Goal: Task Accomplishment & Management: Complete application form

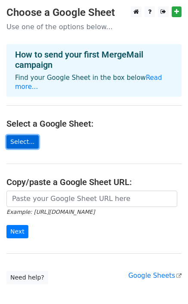
click at [26, 135] on link "Select..." at bounding box center [22, 141] width 32 height 13
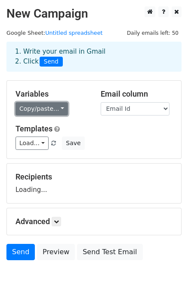
click at [52, 113] on link "Copy/paste..." at bounding box center [41, 108] width 52 height 13
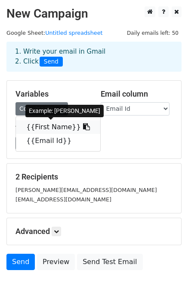
click at [52, 126] on link "{{First Name}}" at bounding box center [58, 127] width 84 height 14
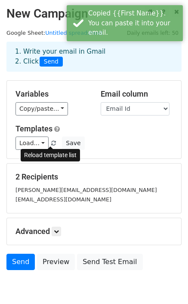
click at [51, 142] on span at bounding box center [53, 144] width 5 height 6
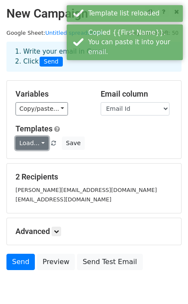
click at [38, 144] on link "Load..." at bounding box center [31, 142] width 33 height 13
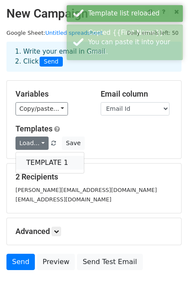
click at [47, 157] on link "TEMPLATE 1" at bounding box center [50, 163] width 68 height 14
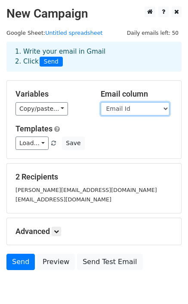
click at [121, 112] on select "First Name Email Id" at bounding box center [134, 108] width 69 height 13
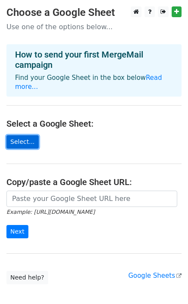
click at [23, 136] on link "Select..." at bounding box center [22, 141] width 32 height 13
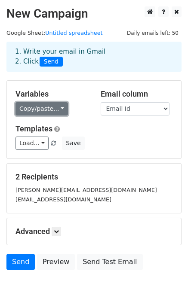
click at [56, 108] on link "Copy/paste..." at bounding box center [41, 108] width 52 height 13
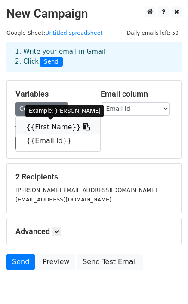
click at [45, 125] on link "{{First Name}}" at bounding box center [58, 127] width 84 height 14
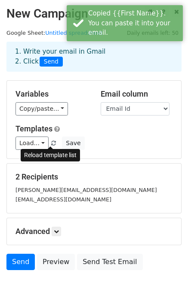
click at [51, 144] on span at bounding box center [53, 144] width 5 height 6
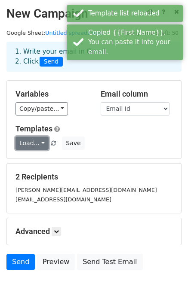
click at [36, 143] on link "Load..." at bounding box center [31, 142] width 33 height 13
click at [39, 171] on div "TEMPLATE 1" at bounding box center [49, 162] width 69 height 21
click at [40, 145] on link "Load..." at bounding box center [31, 142] width 33 height 13
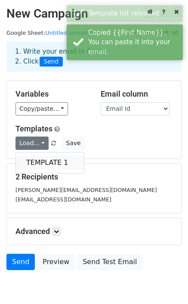
click at [44, 161] on link "TEMPLATE 1" at bounding box center [50, 163] width 68 height 14
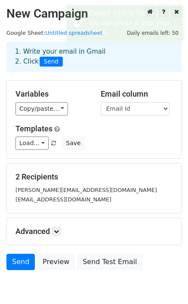
scroll to position [39, 0]
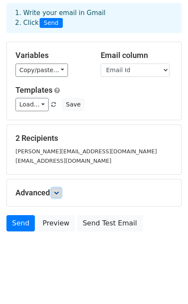
click at [56, 193] on icon at bounding box center [56, 192] width 5 height 5
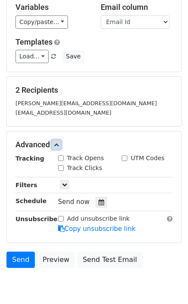
scroll to position [123, 0]
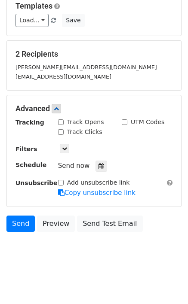
click at [61, 121] on input "Track Opens" at bounding box center [61, 122] width 6 height 6
checkbox input "true"
drag, startPoint x: 61, startPoint y: 130, endPoint x: 94, endPoint y: 133, distance: 33.6
click at [60, 130] on input "Track Clicks" at bounding box center [61, 132] width 6 height 6
checkbox input "true"
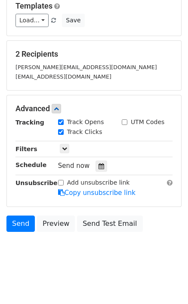
click at [124, 121] on input "UTM Codes" at bounding box center [124, 122] width 6 height 6
checkbox input "false"
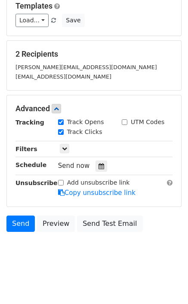
click at [59, 182] on input "Add unsubscribe link" at bounding box center [61, 183] width 6 height 6
click at [15, 225] on link "Send" at bounding box center [20, 223] width 28 height 16
click at [15, 218] on link "Send" at bounding box center [20, 223] width 28 height 16
click at [60, 184] on input "Add unsubscribe link" at bounding box center [61, 183] width 6 height 6
checkbox input "false"
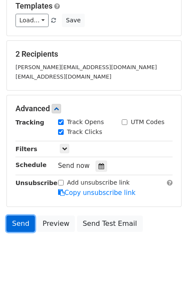
click at [20, 220] on link "Send" at bounding box center [20, 223] width 28 height 16
click at [20, 222] on link "Send" at bounding box center [20, 223] width 28 height 16
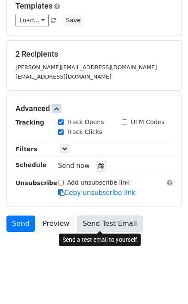
click at [118, 222] on link "Send Test Email" at bounding box center [109, 223] width 65 height 16
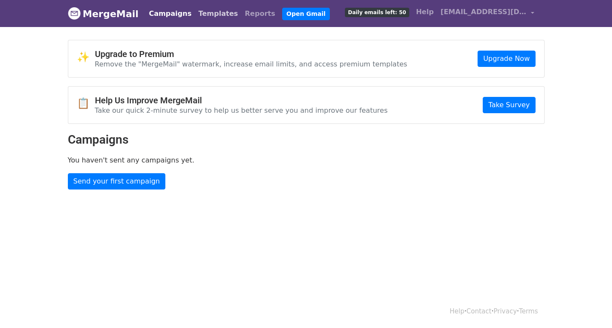
click at [196, 15] on link "Templates" at bounding box center [218, 13] width 46 height 17
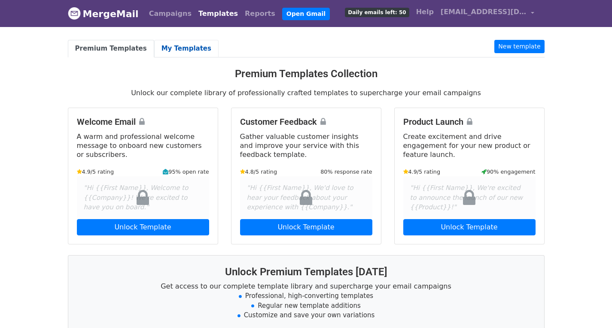
click at [171, 46] on link "My Templates" at bounding box center [186, 49] width 64 height 18
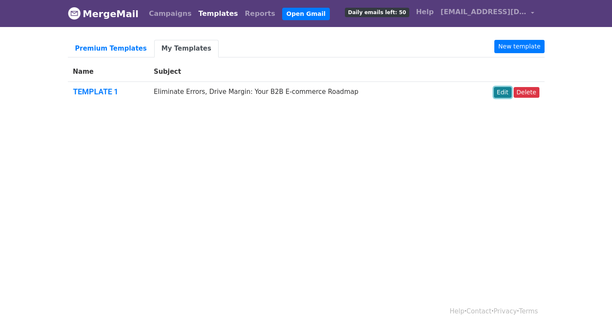
click at [505, 96] on link "Edit" at bounding box center [503, 92] width 18 height 11
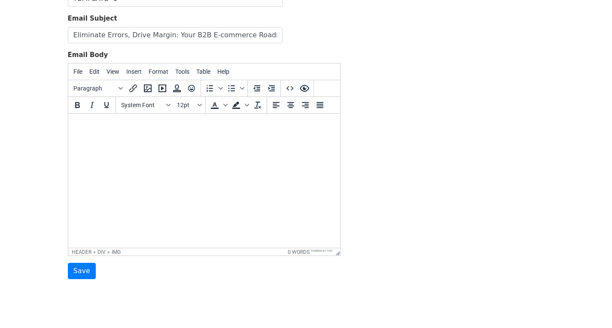
scroll to position [86, 0]
click at [144, 91] on icon "Insert/edit image" at bounding box center [147, 88] width 10 height 10
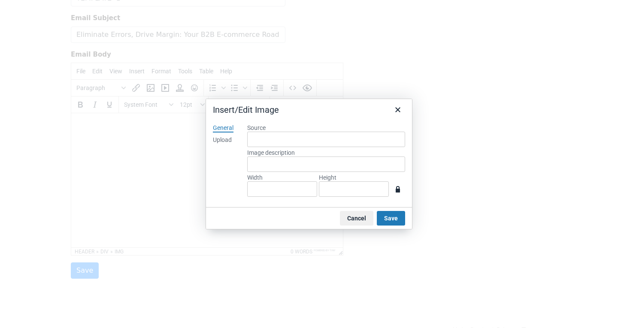
click at [224, 138] on div "Upload" at bounding box center [222, 140] width 19 height 9
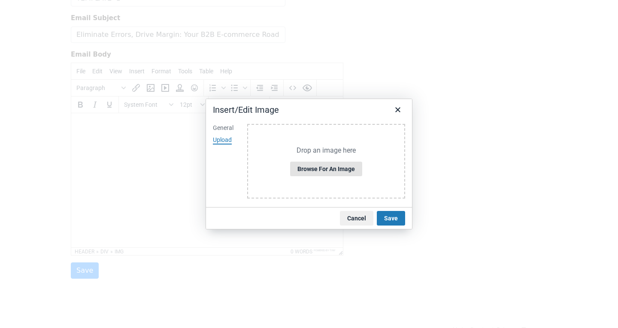
click at [319, 167] on button "Browse for an image" at bounding box center [326, 169] width 72 height 15
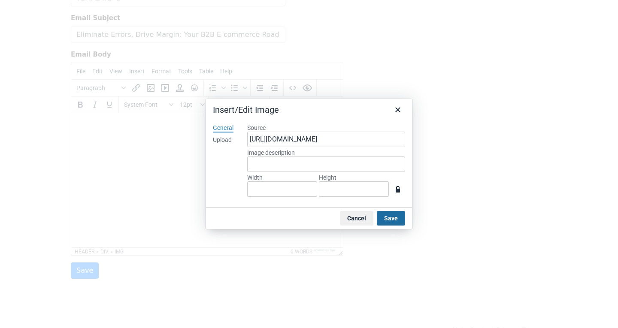
click at [392, 221] on button "Save" at bounding box center [391, 218] width 28 height 15
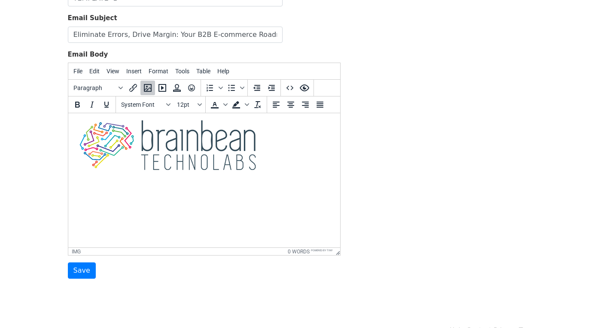
click at [259, 176] on html at bounding box center [204, 146] width 272 height 67
click at [234, 152] on img at bounding box center [167, 145] width 185 height 50
click at [261, 135] on body at bounding box center [204, 146] width 258 height 53
click at [255, 135] on img at bounding box center [167, 145] width 185 height 50
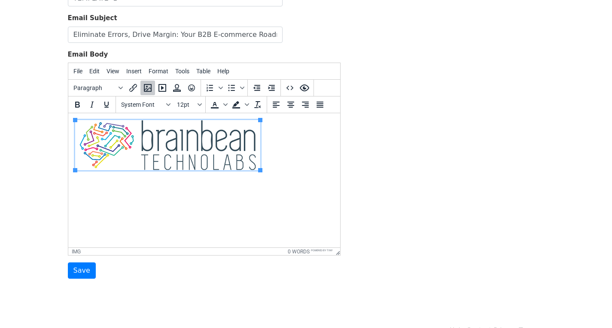
click at [73, 151] on html at bounding box center [204, 146] width 272 height 67
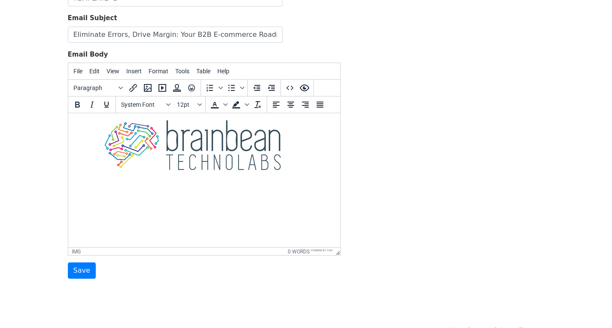
click at [185, 159] on img at bounding box center [192, 145] width 185 height 50
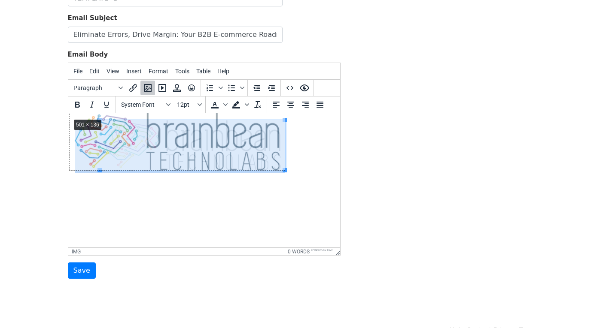
drag, startPoint x: 99, startPoint y: 121, endPoint x: 69, endPoint y: 118, distance: 30.2
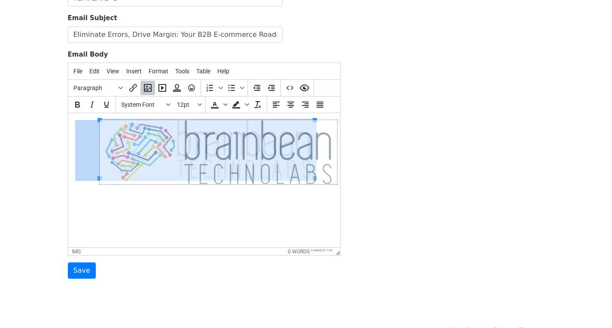
drag, startPoint x: 315, startPoint y: 179, endPoint x: 337, endPoint y: 181, distance: 22.8
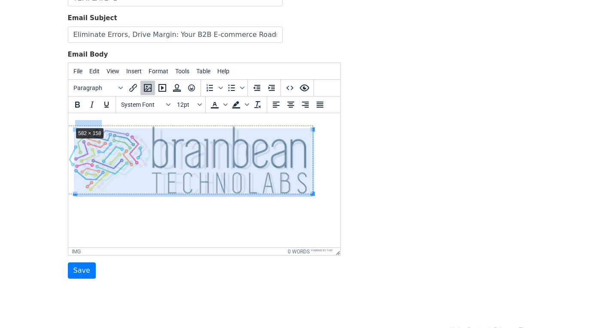
drag, startPoint x: 73, startPoint y: 130, endPoint x: 70, endPoint y: 126, distance: 4.9
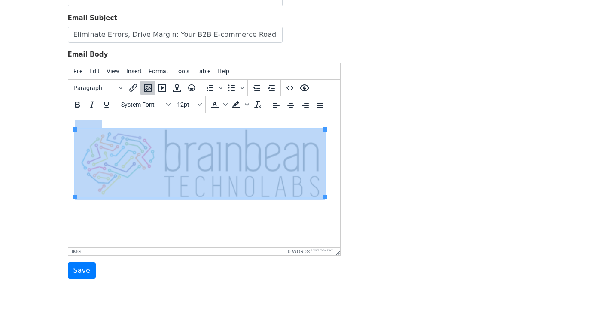
click at [169, 158] on img at bounding box center [200, 164] width 250 height 68
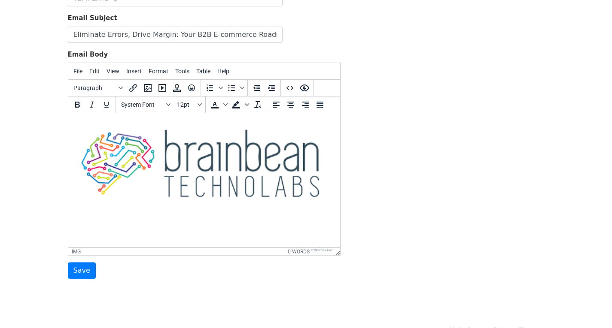
click at [82, 146] on img at bounding box center [200, 164] width 250 height 68
click at [171, 158] on img at bounding box center [200, 164] width 250 height 68
click at [325, 194] on body at bounding box center [204, 160] width 258 height 80
click at [261, 190] on img at bounding box center [200, 164] width 250 height 68
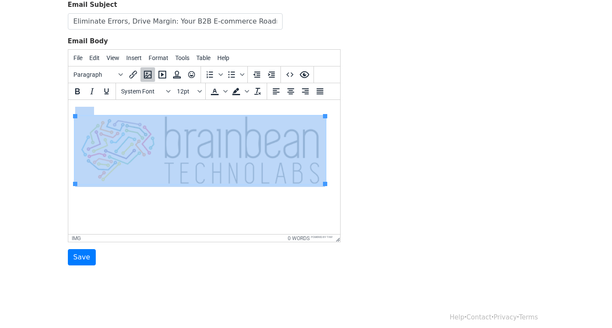
scroll to position [106, 0]
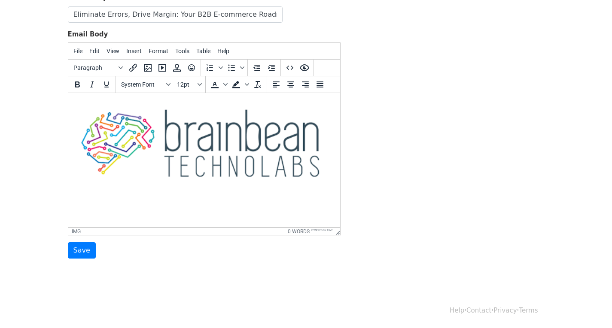
click at [262, 187] on html at bounding box center [204, 140] width 272 height 94
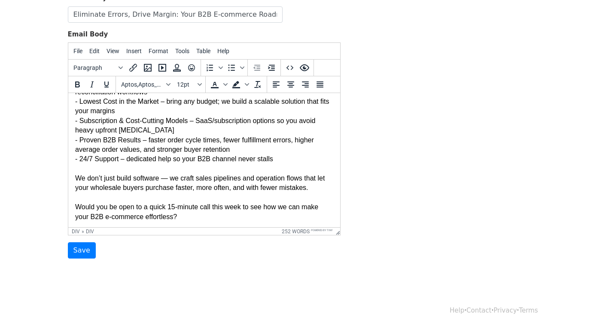
scroll to position [334, 0]
click at [158, 217] on div "Would you be open to a quick 15-minute call this week to see how we can make yo…" at bounding box center [204, 211] width 258 height 19
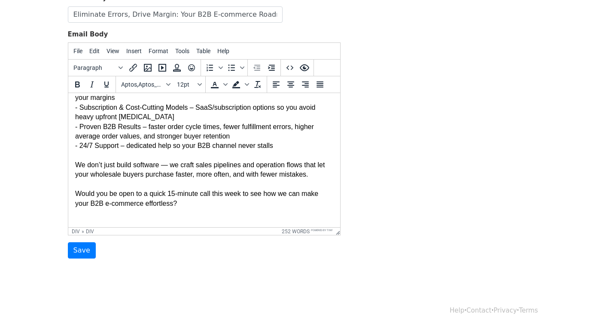
scroll to position [401, 0]
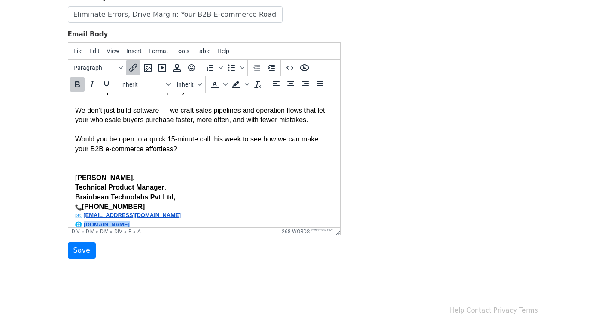
click at [145, 214] on div "Sophia Harper, Technical Product Manager , Brainbean Technolabs Pvt Ltd, +1 813…" at bounding box center [204, 201] width 258 height 56
click at [170, 213] on div "Sophia Harper, Technical Product Manager , Brainbean Technolabs Pvt Ltd, +1 813…" at bounding box center [204, 201] width 258 height 56
click at [184, 214] on div "Sophia Harper, Technical Product Manager , Brainbean Technolabs Pvt Ltd, +1 813…" at bounding box center [204, 201] width 258 height 56
click at [154, 220] on div "Sophia Harper, Technical Product Manager , Brainbean Technolabs Pvt Ltd, +1 813…" at bounding box center [204, 201] width 258 height 56
click at [144, 221] on div "Sophia Harper, Technical Product Manager , Brainbean Technolabs Pvt Ltd, +1 813…" at bounding box center [204, 201] width 258 height 56
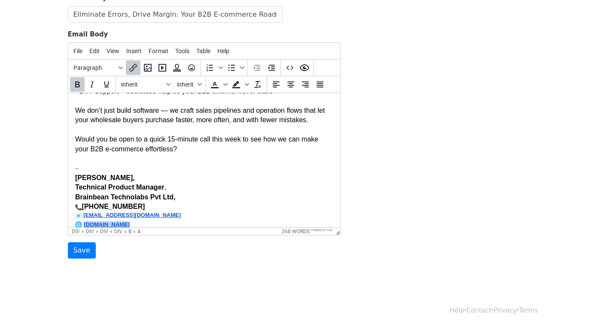
click at [149, 215] on div "Sophia Harper, Technical Product Manager , Brainbean Technolabs Pvt Ltd, +1 813…" at bounding box center [204, 201] width 258 height 56
click at [143, 206] on div "Sophia Harper, Technical Product Manager , Brainbean Technolabs Pvt Ltd, +1 813…" at bounding box center [204, 201] width 258 height 56
click at [164, 201] on div "Sophia Harper, Technical Product Manager , Brainbean Technolabs Pvt Ltd, +1 813…" at bounding box center [204, 201] width 258 height 56
click at [95, 161] on div at bounding box center [204, 158] width 258 height 9
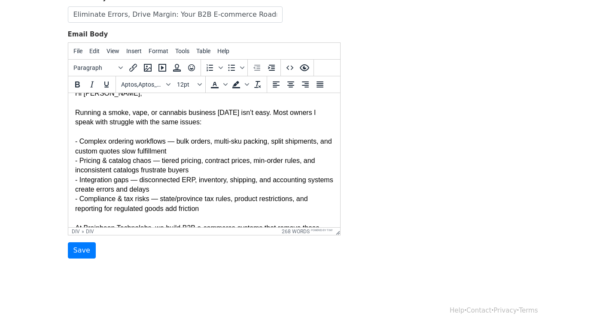
scroll to position [86, 0]
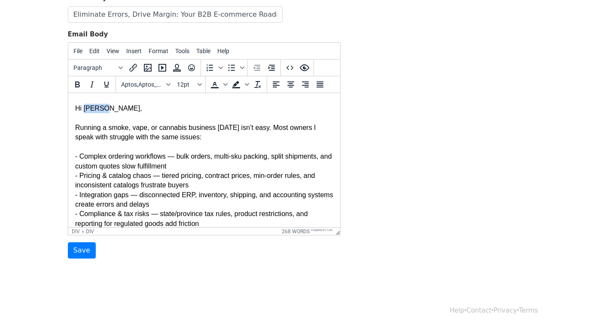
drag, startPoint x: 82, startPoint y: 109, endPoint x: 103, endPoint y: 109, distance: 21.5
click at [103, 109] on div "Hi Thomas," at bounding box center [204, 108] width 258 height 9
click at [132, 173] on div "- Pricing & catalog chaos — tiered pricing, contract prices, min-order rules, a…" at bounding box center [204, 180] width 258 height 19
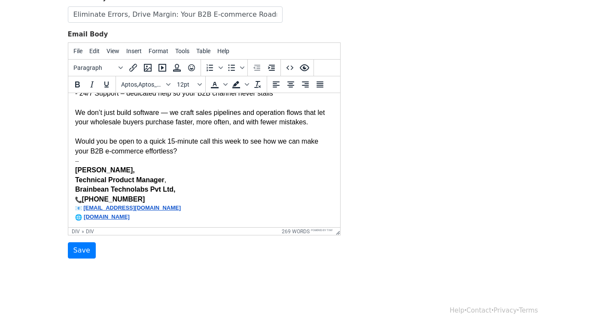
scroll to position [400, 0]
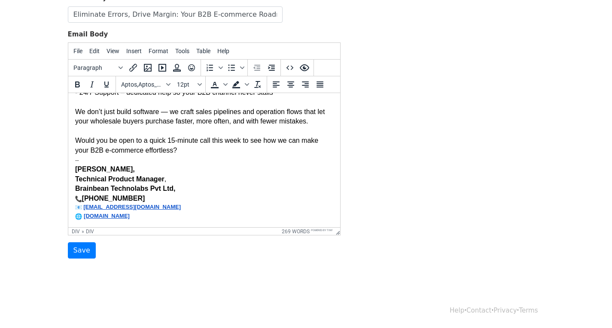
click at [174, 192] on div "Sophia Harper, Technical Product Manager , Brainbean Technolabs Pvt Ltd, +1 813…" at bounding box center [204, 193] width 258 height 56
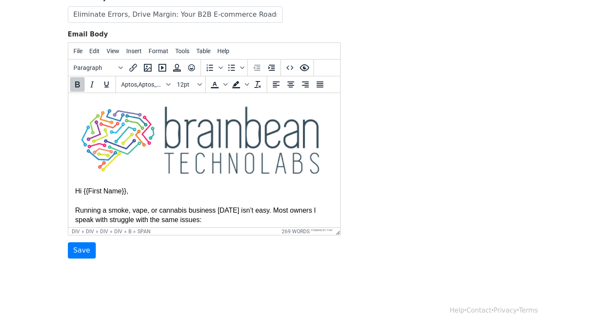
scroll to position [0, 0]
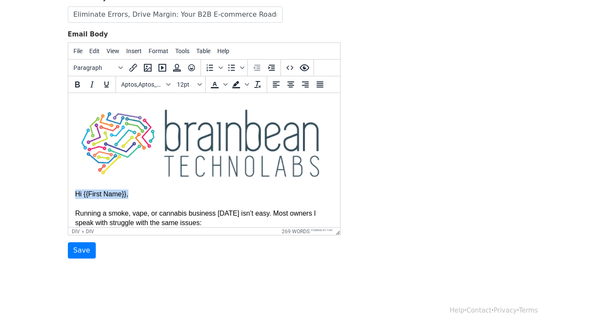
drag, startPoint x: 75, startPoint y: 194, endPoint x: 122, endPoint y: 195, distance: 46.8
click at [122, 195] on div "Hi {{First Name}}," at bounding box center [204, 194] width 258 height 9
click at [77, 88] on icon "Bold" at bounding box center [77, 84] width 10 height 10
click at [152, 190] on div "Hi {{First Name}}," at bounding box center [204, 194] width 258 height 9
click at [185, 132] on img at bounding box center [200, 143] width 250 height 68
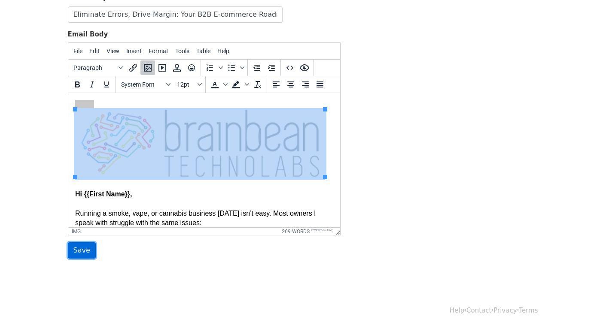
click at [80, 249] on input "Save" at bounding box center [82, 250] width 28 height 16
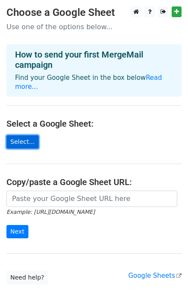
click at [25, 135] on link "Select..." at bounding box center [22, 141] width 32 height 13
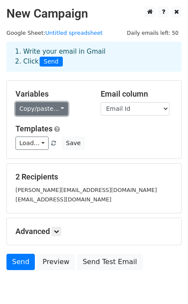
click at [58, 107] on link "Copy/paste..." at bounding box center [41, 108] width 52 height 13
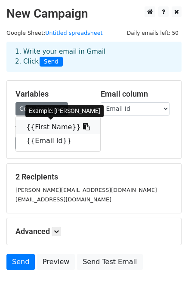
click at [58, 130] on link "{{First Name}}" at bounding box center [58, 127] width 84 height 14
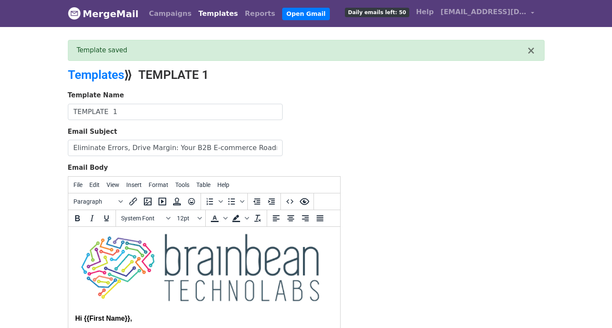
click at [225, 282] on img at bounding box center [200, 267] width 250 height 68
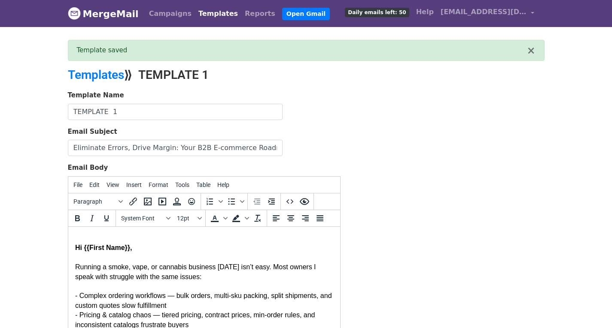
click at [75, 247] on strong "Hi {{First Name}}," at bounding box center [103, 247] width 57 height 7
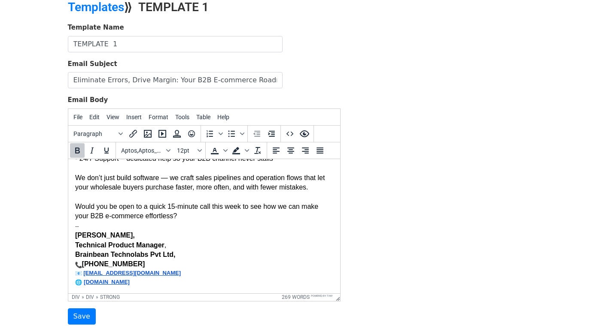
scroll to position [133, 0]
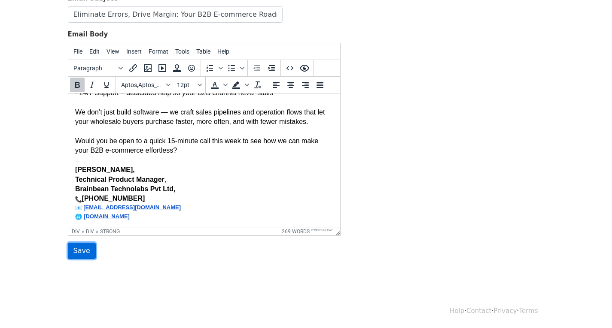
click at [80, 251] on input "Save" at bounding box center [82, 251] width 28 height 16
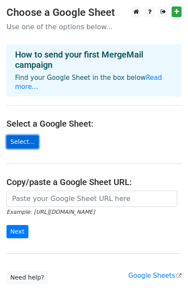
click at [21, 135] on link "Select..." at bounding box center [22, 141] width 32 height 13
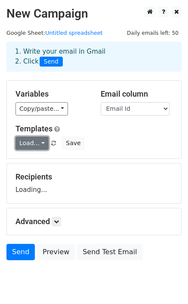
click at [34, 142] on link "Load..." at bounding box center [31, 142] width 33 height 13
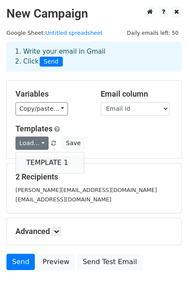
click at [42, 158] on link "TEMPLATE 1" at bounding box center [50, 163] width 68 height 14
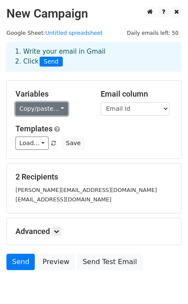
click at [54, 113] on link "Copy/paste..." at bounding box center [41, 108] width 52 height 13
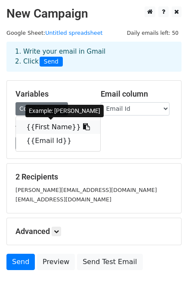
click at [53, 126] on link "{{First Name}}" at bounding box center [58, 127] width 84 height 14
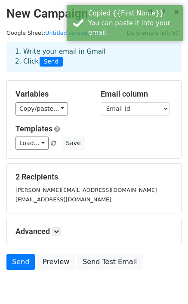
scroll to position [39, 0]
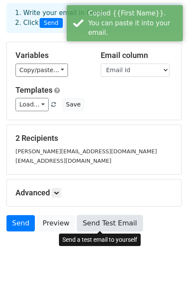
click at [103, 222] on link "Send Test Email" at bounding box center [109, 223] width 65 height 16
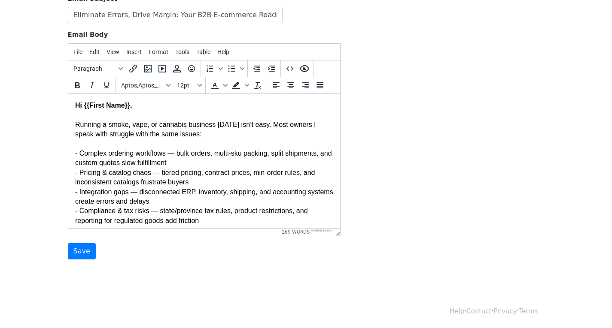
scroll to position [133, 0]
click at [85, 248] on input "Save" at bounding box center [82, 251] width 28 height 16
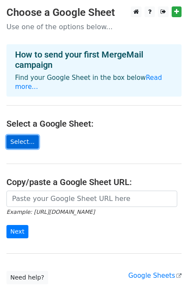
click at [29, 135] on link "Select..." at bounding box center [22, 141] width 32 height 13
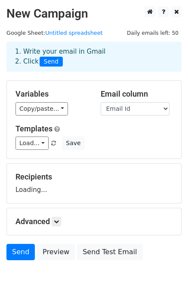
click at [48, 100] on div "Variables Copy/paste... {{First Name}} {{Email Id}}" at bounding box center [51, 102] width 85 height 26
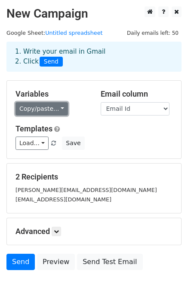
click at [49, 109] on link "Copy/paste..." at bounding box center [41, 108] width 52 height 13
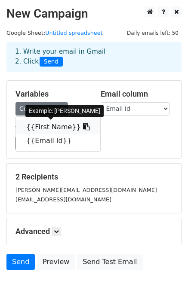
click at [40, 124] on link "{{First Name}}" at bounding box center [58, 127] width 84 height 14
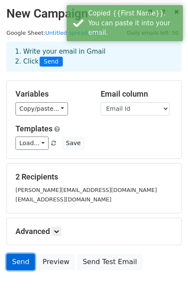
click at [26, 262] on link "Send" at bounding box center [20, 262] width 28 height 16
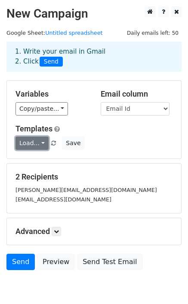
click at [36, 144] on link "Load..." at bounding box center [31, 142] width 33 height 13
click at [36, 165] on link "TEMPLATE 1" at bounding box center [50, 163] width 68 height 14
click at [34, 142] on link "Load..." at bounding box center [31, 142] width 33 height 13
click at [43, 157] on link "TEMPLATE 1" at bounding box center [50, 163] width 68 height 14
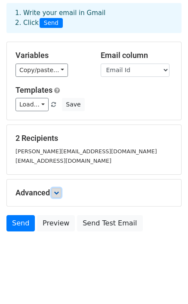
click at [58, 191] on icon at bounding box center [56, 192] width 5 height 5
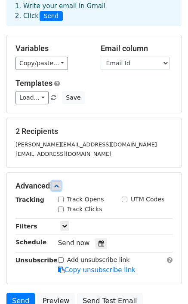
scroll to position [123, 0]
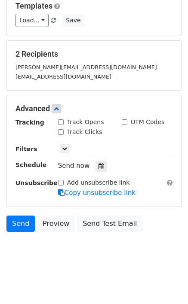
click at [61, 124] on input "Track Opens" at bounding box center [61, 122] width 6 height 6
checkbox input "true"
click at [59, 132] on input "Track Clicks" at bounding box center [61, 132] width 6 height 6
checkbox input "true"
click at [64, 150] on icon at bounding box center [64, 148] width 5 height 5
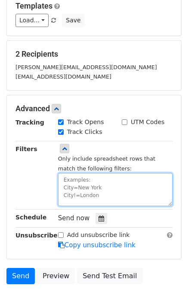
click at [75, 191] on textarea at bounding box center [115, 189] width 114 height 33
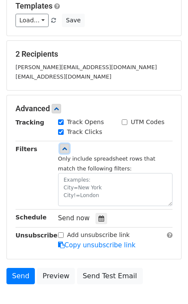
click at [65, 148] on icon at bounding box center [64, 148] width 5 height 5
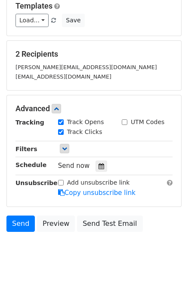
click at [68, 167] on span "Send now" at bounding box center [74, 166] width 32 height 8
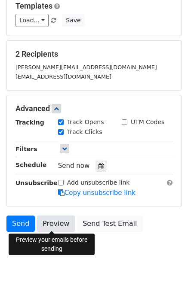
click at [55, 226] on link "Preview" at bounding box center [56, 223] width 38 height 16
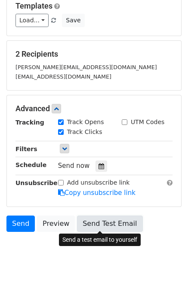
click at [97, 224] on link "Send Test Email" at bounding box center [109, 223] width 65 height 16
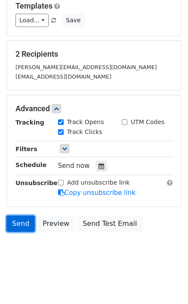
click at [17, 222] on link "Send" at bounding box center [20, 223] width 28 height 16
click at [21, 222] on link "Send" at bounding box center [20, 223] width 28 height 16
click at [18, 228] on link "Send" at bounding box center [20, 223] width 28 height 16
click at [18, 229] on link "Send" at bounding box center [20, 223] width 28 height 16
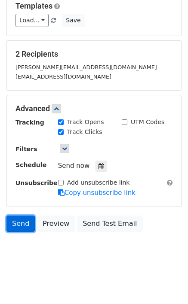
click at [18, 229] on link "Send" at bounding box center [20, 223] width 28 height 16
click at [24, 222] on link "Send" at bounding box center [20, 223] width 28 height 16
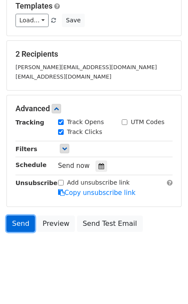
click at [24, 222] on link "Send" at bounding box center [20, 223] width 28 height 16
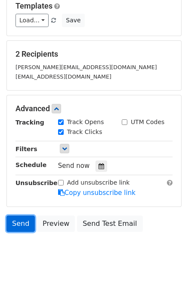
click at [24, 222] on link "Send" at bounding box center [20, 223] width 28 height 16
click at [61, 123] on input "Track Opens" at bounding box center [61, 122] width 6 height 6
checkbox input "false"
click at [60, 129] on input "Track Clicks" at bounding box center [61, 132] width 6 height 6
checkbox input "false"
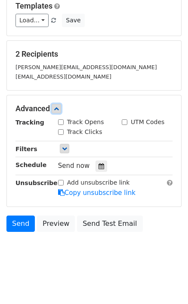
click at [58, 107] on icon at bounding box center [56, 108] width 5 height 5
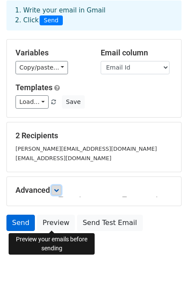
scroll to position [39, 0]
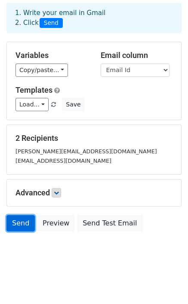
click at [27, 224] on link "Send" at bounding box center [20, 223] width 28 height 16
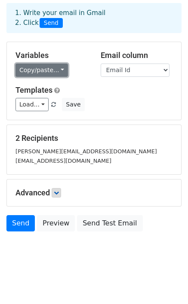
click at [60, 69] on link "Copy/paste..." at bounding box center [41, 70] width 52 height 13
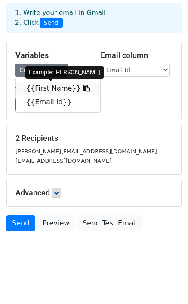
click at [45, 91] on link "{{First Name}}" at bounding box center [58, 89] width 84 height 14
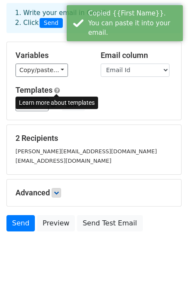
click at [85, 89] on h5 "Templates" at bounding box center [93, 89] width 157 height 9
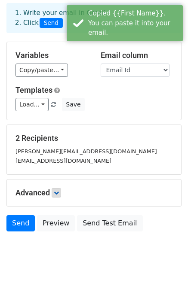
click at [9, 66] on div "Variables Copy/paste... {{First Name}} {{Email Id}} Email column First Name Ema…" at bounding box center [94, 81] width 174 height 78
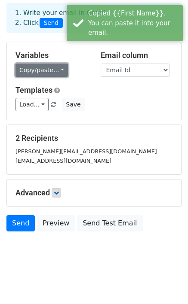
click at [27, 69] on link "Copy/paste..." at bounding box center [41, 70] width 52 height 13
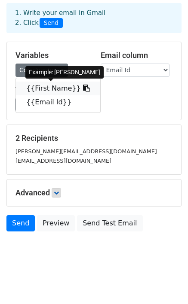
click at [21, 88] on link "{{First Name}}" at bounding box center [58, 89] width 84 height 14
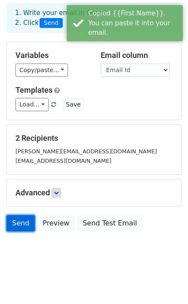
click at [24, 221] on link "Send" at bounding box center [20, 223] width 28 height 16
click at [24, 222] on link "Send" at bounding box center [20, 223] width 28 height 16
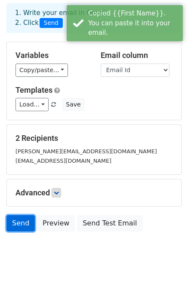
click at [24, 222] on link "Send" at bounding box center [20, 223] width 28 height 16
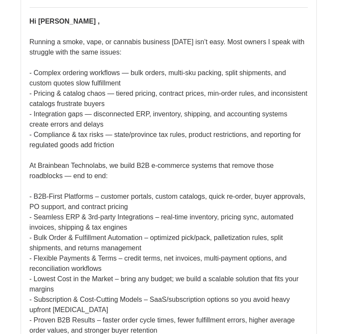
scroll to position [43, 0]
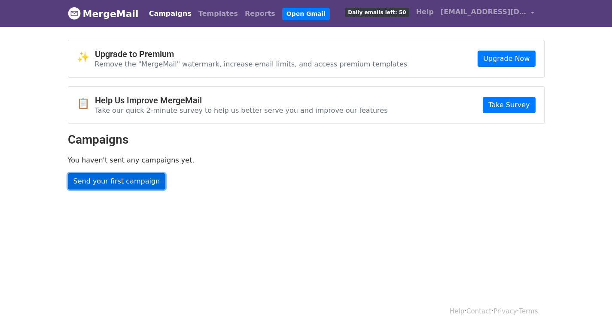
click at [129, 173] on link "Send your first campaign" at bounding box center [117, 181] width 98 height 16
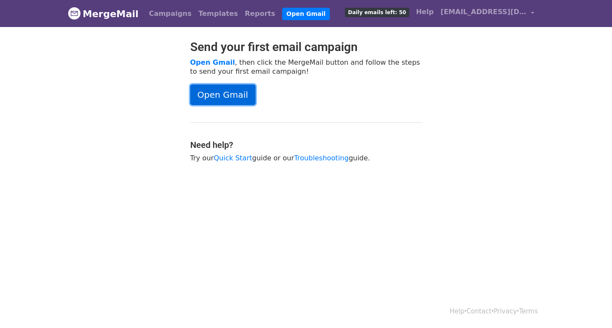
click at [231, 96] on link "Open Gmail" at bounding box center [222, 95] width 65 height 21
click at [161, 13] on link "Campaigns" at bounding box center [169, 13] width 49 height 17
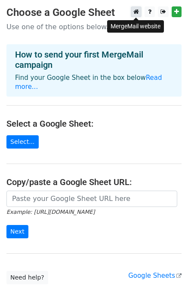
click at [134, 12] on icon at bounding box center [136, 12] width 6 height 6
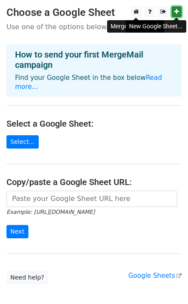
click at [175, 15] on icon at bounding box center [176, 12] width 5 height 6
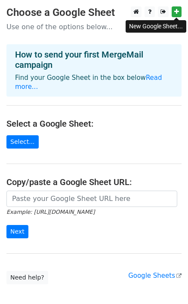
click at [22, 142] on main "Choose a Google Sheet Use one of the options below... How to send your first Me…" at bounding box center [94, 145] width 188 height 278
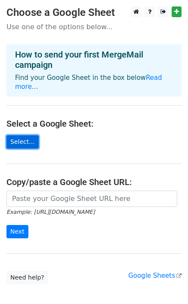
click at [22, 135] on link "Select..." at bounding box center [22, 141] width 32 height 13
click at [17, 135] on link "Select..." at bounding box center [22, 141] width 32 height 13
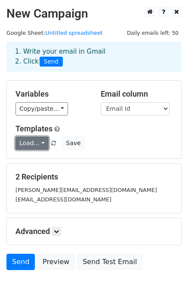
click at [41, 145] on link "Load..." at bounding box center [31, 142] width 33 height 13
click at [42, 163] on link "TEMPLATE 1" at bounding box center [50, 163] width 68 height 14
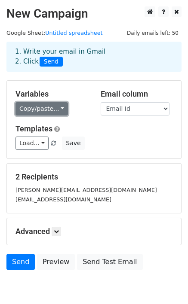
click at [35, 112] on link "Copy/paste..." at bounding box center [41, 108] width 52 height 13
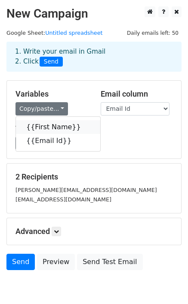
click at [38, 128] on link "{{First Name}}" at bounding box center [58, 127] width 84 height 14
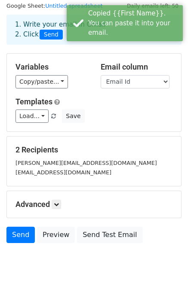
scroll to position [39, 0]
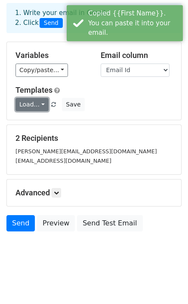
click at [39, 105] on link "Load..." at bounding box center [31, 104] width 33 height 13
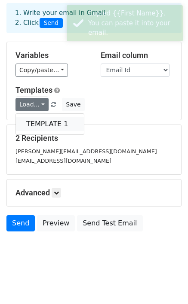
click at [42, 122] on link "TEMPLATE 1" at bounding box center [50, 124] width 68 height 14
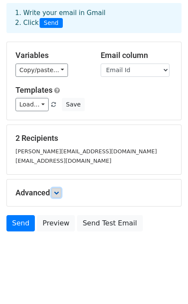
click at [59, 191] on icon at bounding box center [56, 192] width 5 height 5
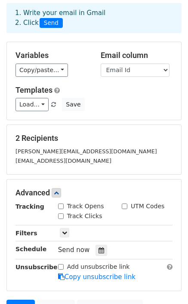
click at [59, 203] on div "Track Opens" at bounding box center [81, 206] width 46 height 9
click at [61, 213] on input "Track Clicks" at bounding box center [61, 216] width 6 height 6
checkbox input "true"
click at [61, 204] on input "Track Opens" at bounding box center [61, 206] width 6 height 6
checkbox input "true"
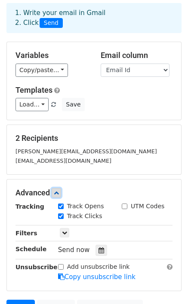
click at [59, 193] on icon at bounding box center [56, 192] width 5 height 5
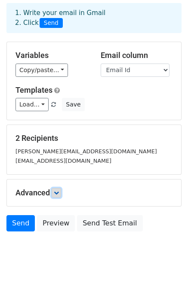
click at [53, 196] on link at bounding box center [56, 192] width 9 height 9
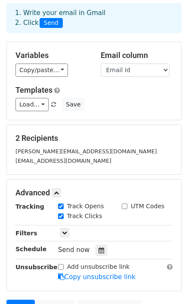
click at [76, 250] on span "Send now" at bounding box center [74, 250] width 32 height 8
click at [101, 249] on div at bounding box center [101, 250] width 12 height 11
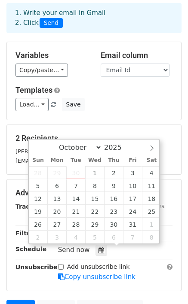
click at [89, 116] on div "Variables Copy/paste... {{First Name}} {{Email Id}} Email column First Name Ema…" at bounding box center [94, 81] width 174 height 78
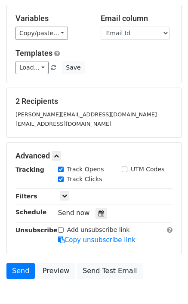
scroll to position [123, 0]
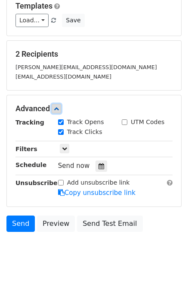
click at [58, 108] on icon at bounding box center [56, 108] width 5 height 5
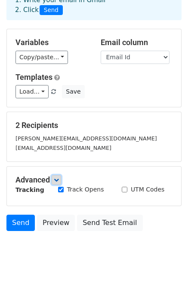
scroll to position [39, 0]
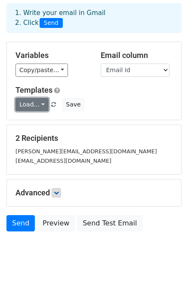
click at [35, 104] on link "Load..." at bounding box center [31, 104] width 33 height 13
click at [32, 121] on link "TEMPLATE 1" at bounding box center [50, 124] width 68 height 14
click at [36, 103] on link "Load..." at bounding box center [31, 104] width 33 height 13
click link "TEMPLATE 1" at bounding box center [50, 124] width 68 height 14
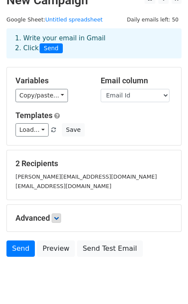
scroll to position [0, 0]
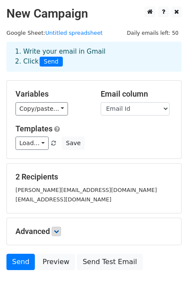
click at [51, 62] on span "Send" at bounding box center [50, 62] width 23 height 10
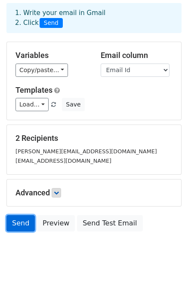
click at [21, 221] on link "Send" at bounding box center [20, 223] width 28 height 16
click at [24, 218] on link "Send" at bounding box center [20, 223] width 28 height 16
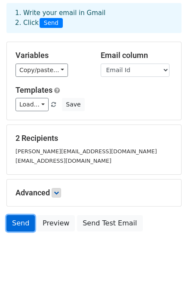
click at [24, 218] on link "Send" at bounding box center [20, 223] width 28 height 16
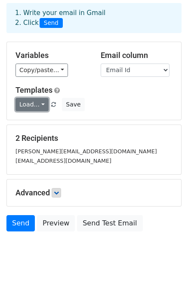
click at [31, 100] on link "Load..." at bounding box center [31, 104] width 33 height 13
click at [37, 121] on link "TEMPLATE 1" at bounding box center [50, 124] width 68 height 14
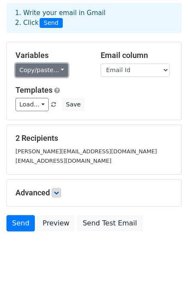
click at [36, 75] on link "Copy/paste..." at bounding box center [41, 70] width 52 height 13
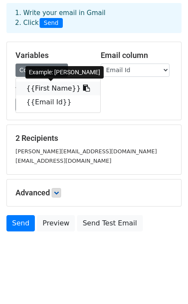
click at [36, 91] on link "{{First Name}}" at bounding box center [58, 89] width 84 height 14
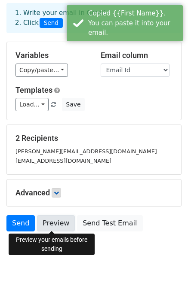
click at [55, 223] on link "Preview" at bounding box center [56, 223] width 38 height 16
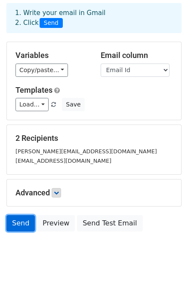
click at [23, 223] on link "Send" at bounding box center [20, 223] width 28 height 16
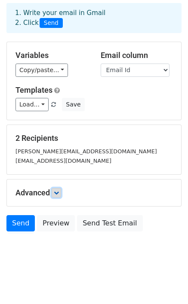
click at [56, 191] on icon at bounding box center [56, 192] width 5 height 5
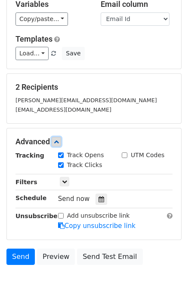
scroll to position [123, 0]
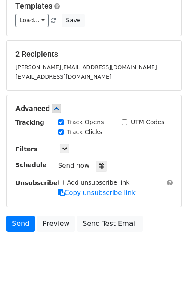
click at [63, 130] on input "Track Clicks" at bounding box center [61, 132] width 6 height 6
checkbox input "false"
click at [62, 122] on input "Track Opens" at bounding box center [61, 122] width 6 height 6
checkbox input "false"
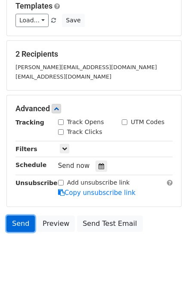
click at [21, 222] on link "Send" at bounding box center [20, 223] width 28 height 16
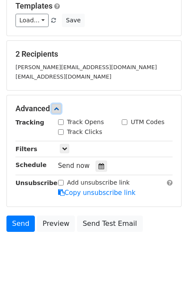
click at [55, 110] on link at bounding box center [56, 108] width 9 height 9
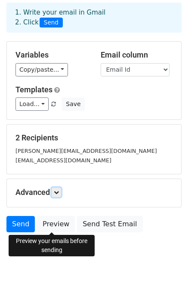
scroll to position [39, 0]
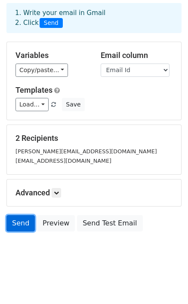
click at [19, 221] on link "Send" at bounding box center [20, 223] width 28 height 16
click at [19, 220] on link "Send" at bounding box center [20, 223] width 28 height 16
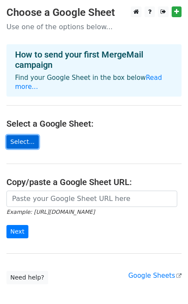
click at [23, 135] on link "Select..." at bounding box center [22, 141] width 32 height 13
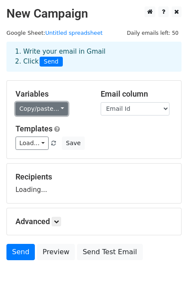
click at [42, 110] on link "Copy/paste..." at bounding box center [41, 108] width 52 height 13
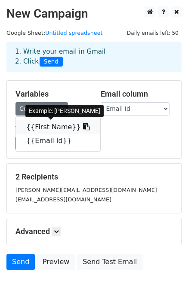
click at [47, 129] on link "{{First Name}}" at bounding box center [58, 127] width 84 height 14
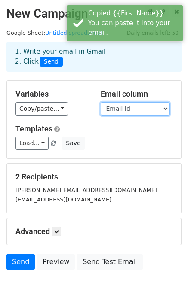
click at [134, 105] on select "First Name Email Id" at bounding box center [134, 108] width 69 height 13
click at [100, 102] on select "First Name Email Id" at bounding box center [134, 108] width 69 height 13
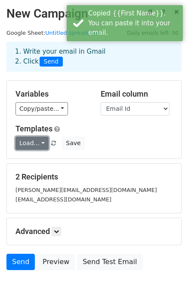
click at [37, 142] on link "Load..." at bounding box center [31, 142] width 33 height 13
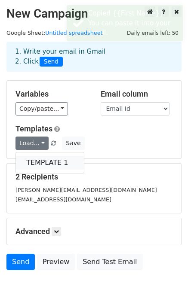
click at [37, 161] on link "TEMPLATE 1" at bounding box center [50, 163] width 68 height 14
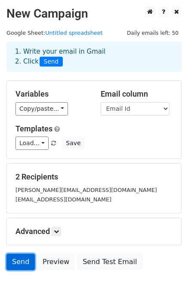
click at [21, 259] on link "Send" at bounding box center [20, 262] width 28 height 16
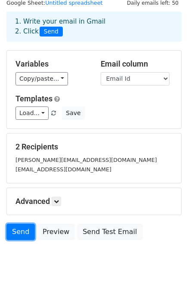
scroll to position [39, 0]
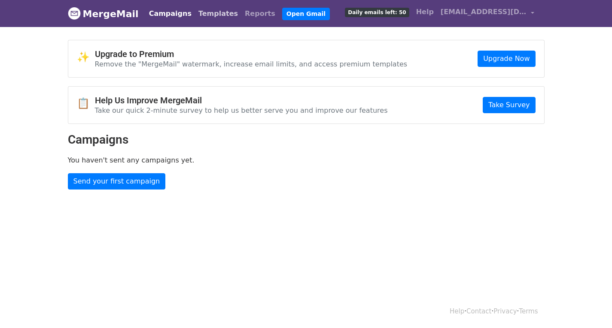
click at [195, 16] on link "Templates" at bounding box center [218, 13] width 46 height 17
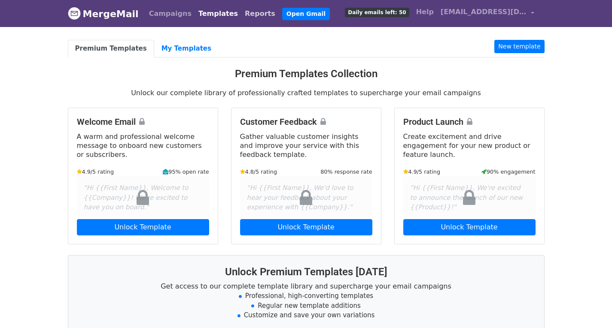
click at [241, 16] on link "Reports" at bounding box center [259, 13] width 37 height 17
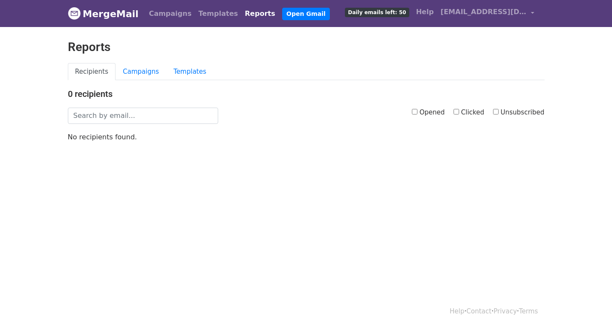
click at [417, 111] on input "Opened" at bounding box center [415, 112] width 6 height 6
checkbox input "true"
click at [458, 111] on input "Clicked" at bounding box center [456, 112] width 6 height 6
checkbox input "true"
click at [498, 112] on input "Unsubscribed" at bounding box center [496, 112] width 6 height 6
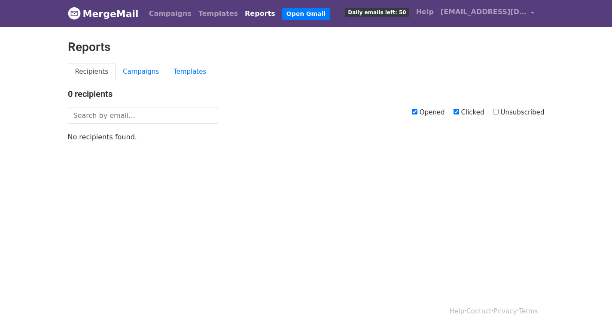
checkbox input "true"
click at [201, 16] on link "Templates" at bounding box center [218, 13] width 46 height 17
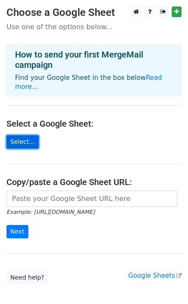
click at [25, 135] on link "Select..." at bounding box center [22, 141] width 32 height 13
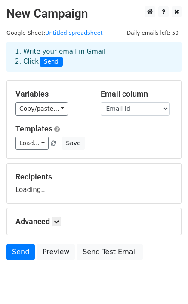
scroll to position [29, 0]
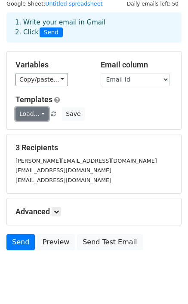
click at [37, 115] on link "Load..." at bounding box center [31, 113] width 33 height 13
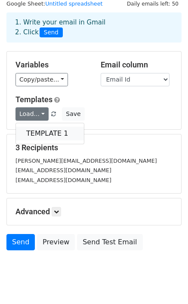
click at [37, 132] on link "TEMPLATE 1" at bounding box center [50, 134] width 68 height 14
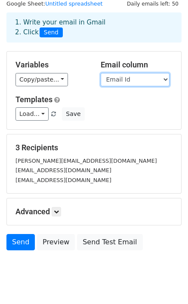
click at [120, 80] on select "First Name Email Id" at bounding box center [134, 79] width 69 height 13
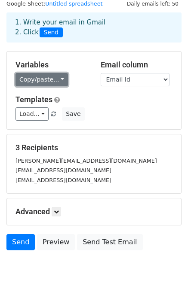
click at [59, 80] on link "Copy/paste..." at bounding box center [41, 79] width 52 height 13
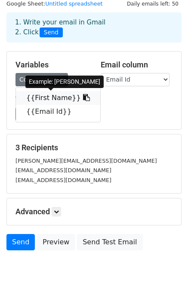
click at [43, 102] on link "{{First Name}}" at bounding box center [58, 98] width 84 height 14
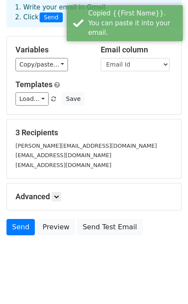
scroll to position [48, 0]
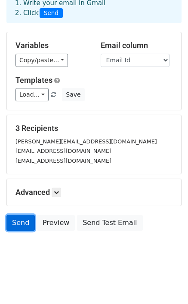
click at [21, 217] on link "Send" at bounding box center [20, 223] width 28 height 16
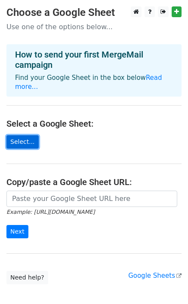
click at [20, 135] on link "Select..." at bounding box center [22, 141] width 32 height 13
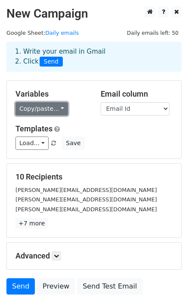
click at [45, 109] on link "Copy/paste..." at bounding box center [41, 108] width 52 height 13
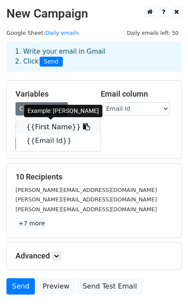
click at [41, 130] on link "{{First Name}}" at bounding box center [58, 127] width 84 height 14
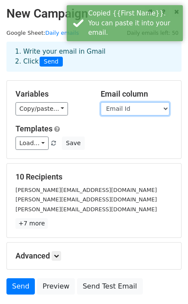
click at [113, 111] on select "First Name Email Id" at bounding box center [134, 108] width 69 height 13
click at [100, 102] on select "First Name Email Id" at bounding box center [134, 108] width 69 height 13
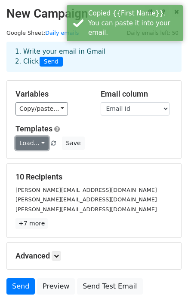
click at [37, 143] on link "Load..." at bounding box center [31, 142] width 33 height 13
click at [47, 161] on link "TEMPLATE 1" at bounding box center [50, 163] width 68 height 14
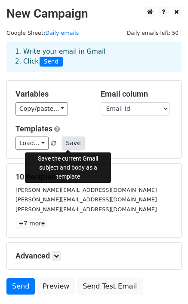
click at [67, 145] on button "Save" at bounding box center [73, 142] width 22 height 13
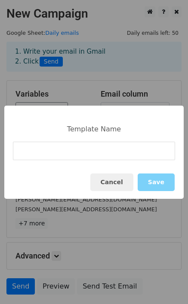
click at [61, 147] on input at bounding box center [94, 151] width 162 height 18
type input "Email 1"
click at [159, 185] on button "Save" at bounding box center [155, 182] width 37 height 18
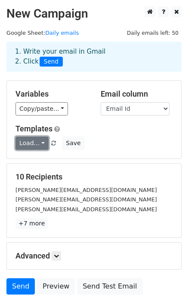
click at [30, 142] on link "Load..." at bounding box center [31, 142] width 33 height 13
click at [42, 161] on link "TEMPLATE 1" at bounding box center [50, 163] width 68 height 14
click at [118, 144] on div "Load... TEMPLATE 1 Save" at bounding box center [94, 142] width 170 height 13
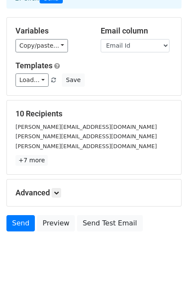
scroll to position [64, 0]
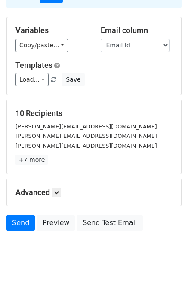
click at [53, 193] on h5 "Advanced" at bounding box center [93, 192] width 157 height 9
click at [59, 194] on icon at bounding box center [56, 192] width 5 height 5
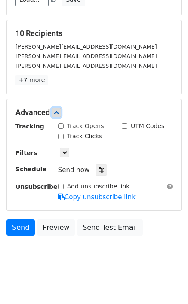
scroll to position [146, 0]
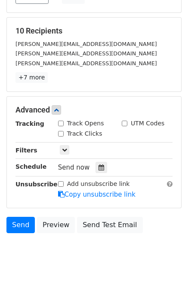
click at [60, 123] on input "Track Opens" at bounding box center [61, 124] width 6 height 6
checkbox input "true"
click at [61, 132] on input "Track Clicks" at bounding box center [61, 134] width 6 height 6
click at [59, 112] on link at bounding box center [56, 109] width 9 height 9
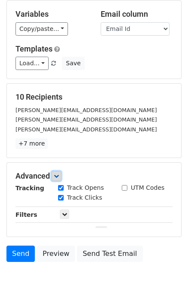
scroll to position [64, 0]
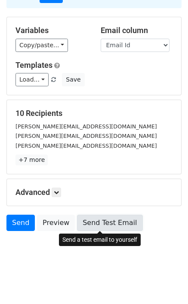
click at [89, 221] on link "Send Test Email" at bounding box center [109, 223] width 65 height 16
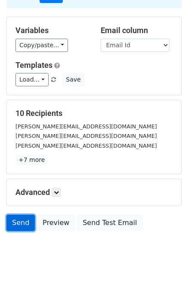
click at [22, 217] on link "Send" at bounding box center [20, 223] width 28 height 16
click at [25, 218] on link "Send" at bounding box center [20, 223] width 28 height 16
click at [24, 218] on link "Send" at bounding box center [20, 223] width 28 height 16
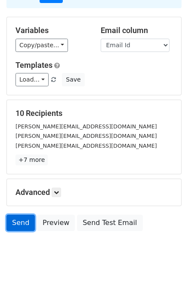
click at [24, 218] on link "Send" at bounding box center [20, 223] width 28 height 16
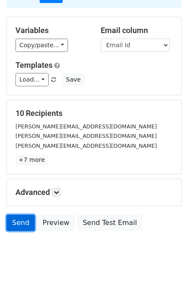
click at [24, 218] on link "Send" at bounding box center [20, 223] width 28 height 16
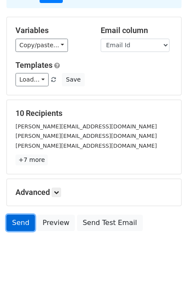
click at [13, 221] on link "Send" at bounding box center [20, 223] width 28 height 16
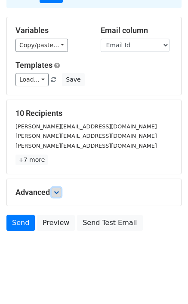
click at [55, 190] on link at bounding box center [56, 192] width 9 height 9
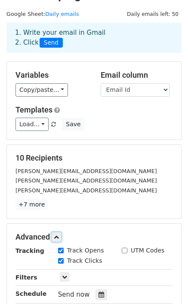
scroll to position [0, 0]
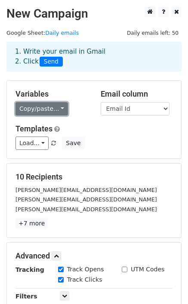
click at [50, 112] on link "Copy/paste..." at bounding box center [41, 108] width 52 height 13
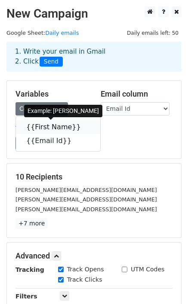
click at [46, 132] on link "{{First Name}}" at bounding box center [58, 127] width 84 height 14
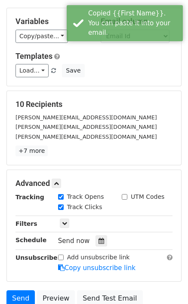
scroll to position [148, 0]
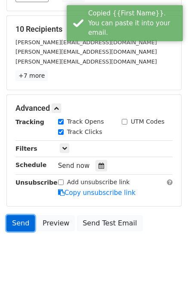
click at [14, 219] on link "Send" at bounding box center [20, 223] width 28 height 16
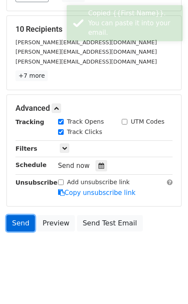
click at [14, 219] on link "Send" at bounding box center [20, 223] width 28 height 16
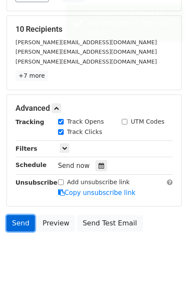
click at [14, 219] on link "Send" at bounding box center [20, 223] width 28 height 16
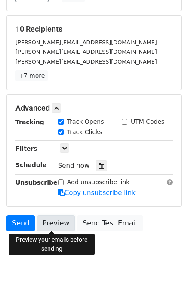
click at [57, 221] on link "Preview" at bounding box center [56, 223] width 38 height 16
click at [145, 241] on body "New Campaign Daily emails left: 50 Google Sheet: Daily emails 1. Write your ema…" at bounding box center [94, 64] width 188 height 411
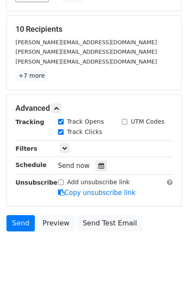
click at [60, 131] on input "Track Clicks" at bounding box center [61, 132] width 6 height 6
checkbox input "false"
click at [61, 123] on input "Track Opens" at bounding box center [61, 122] width 6 height 6
checkbox input "false"
click at [56, 104] on link at bounding box center [56, 107] width 9 height 9
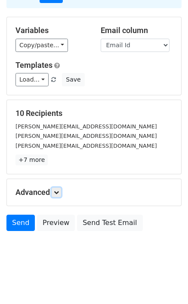
scroll to position [64, 0]
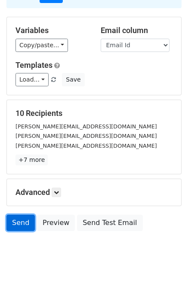
click at [12, 225] on link "Send" at bounding box center [20, 223] width 28 height 16
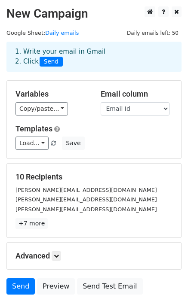
click at [51, 62] on span "Send" at bounding box center [50, 62] width 23 height 10
click at [16, 291] on link "Send" at bounding box center [20, 286] width 28 height 16
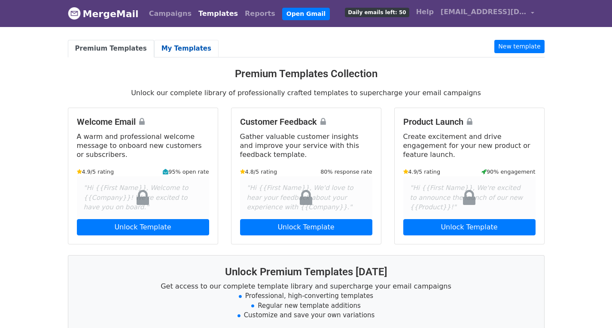
click at [174, 50] on link "My Templates" at bounding box center [186, 49] width 64 height 18
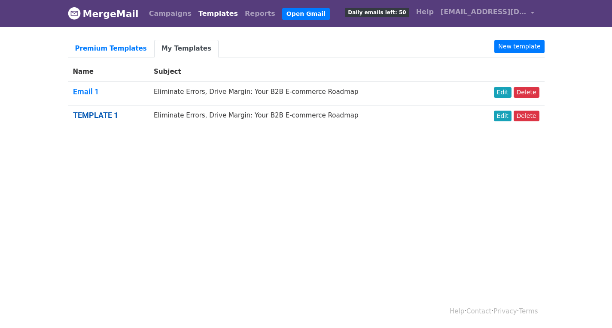
click at [102, 117] on link "TEMPLATE 1" at bounding box center [95, 115] width 45 height 9
click at [195, 16] on link "Templates" at bounding box center [218, 13] width 46 height 17
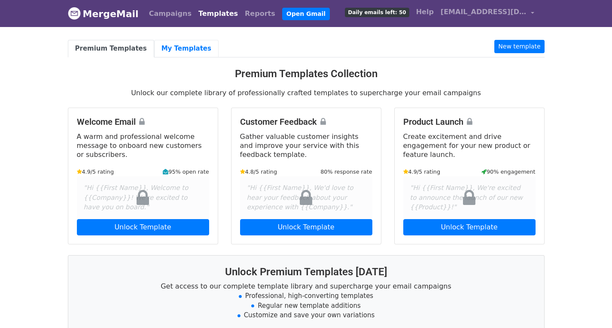
click at [181, 53] on link "My Templates" at bounding box center [186, 49] width 64 height 18
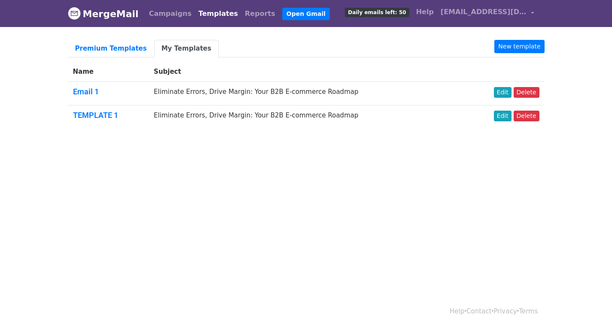
click at [386, 14] on span "Daily emails left: 50" at bounding box center [377, 12] width 64 height 9
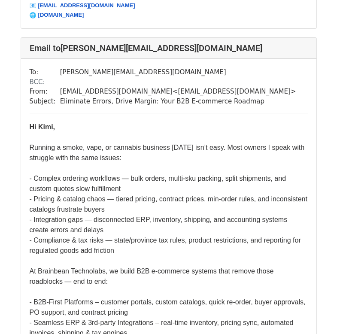
scroll to position [5331, 0]
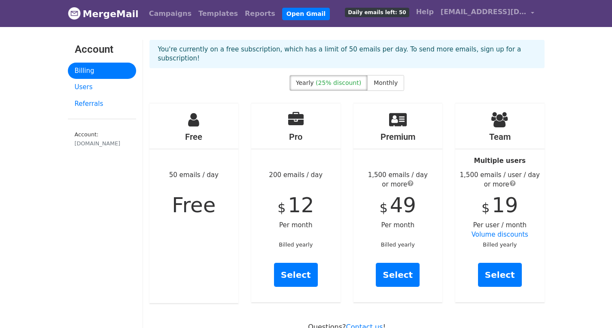
click at [94, 15] on link "MergeMail" at bounding box center [103, 14] width 71 height 18
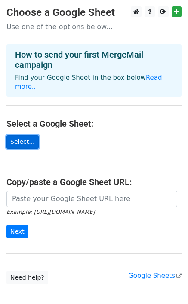
click at [21, 135] on link "Select..." at bounding box center [22, 141] width 32 height 13
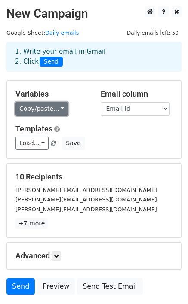
click at [45, 108] on link "Copy/paste..." at bounding box center [41, 108] width 52 height 13
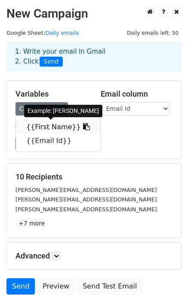
click at [39, 127] on link "{{First Name}}" at bounding box center [58, 127] width 84 height 14
click at [39, 127] on link "Templates" at bounding box center [33, 128] width 37 height 9
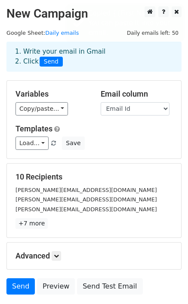
click at [33, 112] on div "View my templates" at bounding box center [34, 114] width 57 height 12
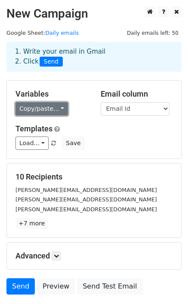
click at [40, 109] on link "Copy/paste..." at bounding box center [41, 108] width 52 height 13
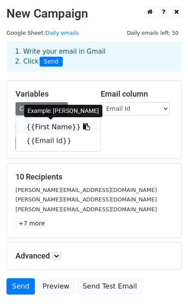
click at [56, 124] on link "{{First Name}}" at bounding box center [58, 127] width 84 height 14
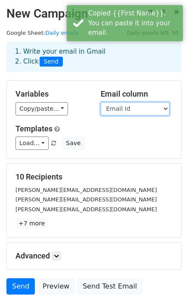
click at [125, 104] on select "First Name Email Id" at bounding box center [134, 108] width 69 height 13
click at [100, 102] on select "First Name Email Id" at bounding box center [134, 108] width 69 height 13
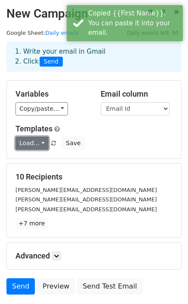
click at [32, 143] on link "Load..." at bounding box center [31, 142] width 33 height 13
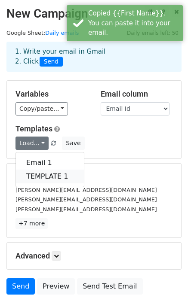
click at [39, 175] on link "TEMPLATE 1" at bounding box center [50, 177] width 68 height 14
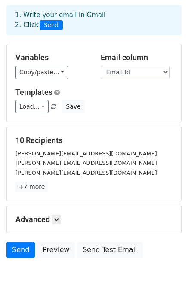
scroll to position [64, 0]
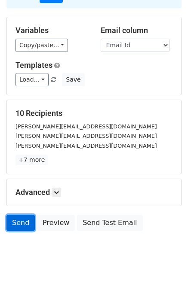
click at [25, 220] on link "Send" at bounding box center [20, 223] width 28 height 16
click at [18, 223] on link "Send" at bounding box center [20, 223] width 28 height 16
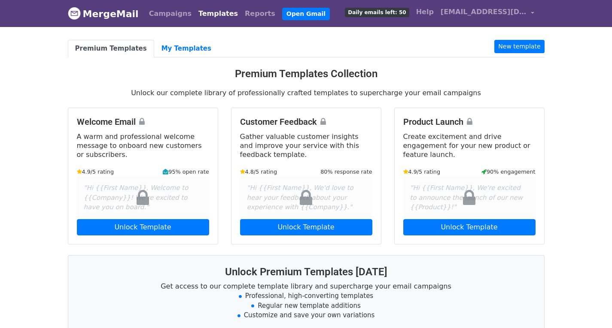
click at [5, 254] on body "MergeMail Campaigns Templates Reports Open Gmail Daily emails left: 50 Help hel…" at bounding box center [306, 235] width 612 height 470
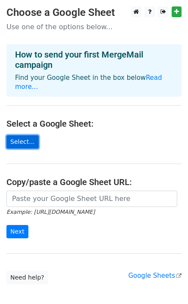
click at [20, 135] on link "Select..." at bounding box center [22, 141] width 32 height 13
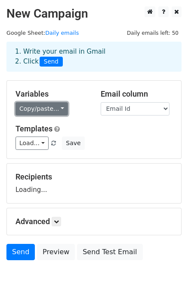
click at [40, 110] on link "Copy/paste..." at bounding box center [41, 108] width 52 height 13
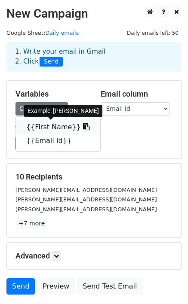
click at [50, 128] on link "{{First Name}}" at bounding box center [58, 127] width 84 height 14
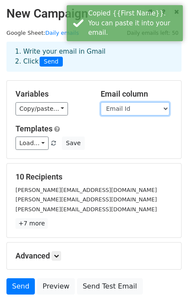
click at [112, 112] on select "First Name Email Id" at bounding box center [134, 108] width 69 height 13
select select "First Name"
click at [100, 102] on select "First Name Email Id" at bounding box center [134, 108] width 69 height 13
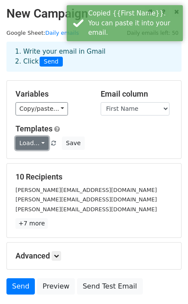
click at [34, 141] on link "Load..." at bounding box center [31, 142] width 33 height 13
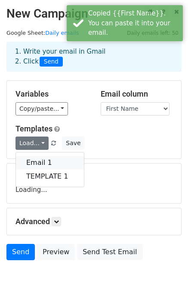
click at [33, 159] on link "Email 1" at bounding box center [50, 163] width 68 height 14
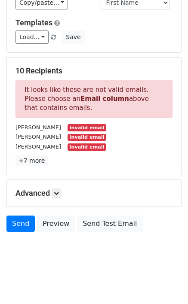
scroll to position [107, 0]
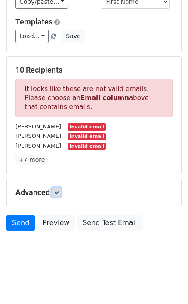
click at [54, 196] on link at bounding box center [56, 192] width 9 height 9
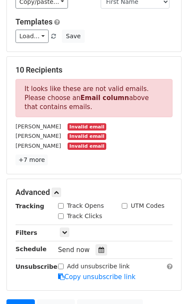
click at [60, 206] on input "Track Opens" at bounding box center [61, 206] width 6 height 6
checkbox input "true"
click at [61, 210] on div "Track Opens" at bounding box center [81, 205] width 46 height 9
click at [61, 214] on input "Track Clicks" at bounding box center [61, 216] width 6 height 6
checkbox input "true"
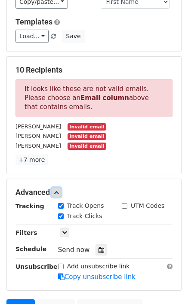
click at [59, 192] on icon at bounding box center [56, 192] width 5 height 5
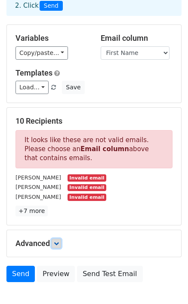
scroll to position [0, 0]
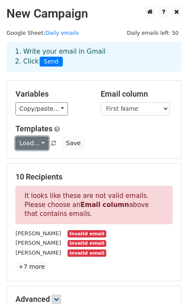
click at [42, 143] on link "Load..." at bounding box center [31, 142] width 33 height 13
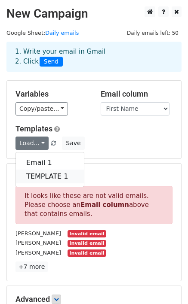
click at [50, 176] on link "TEMPLATE 1" at bounding box center [50, 177] width 68 height 14
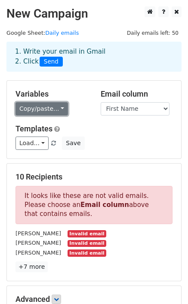
click at [32, 106] on link "Copy/paste..." at bounding box center [41, 108] width 52 height 13
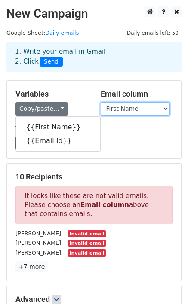
click at [110, 104] on select "First Name Email Id" at bounding box center [134, 108] width 69 height 13
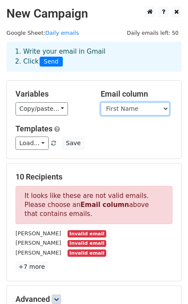
select select "Email Id"
click at [100, 102] on select "First Name Email Id" at bounding box center [134, 108] width 69 height 13
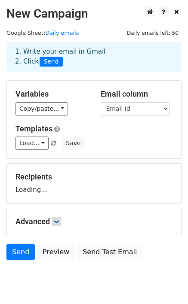
click at [91, 133] on h5 "Templates" at bounding box center [93, 128] width 157 height 9
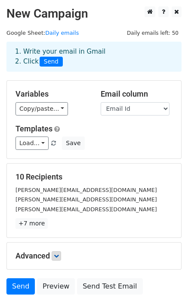
scroll to position [64, 0]
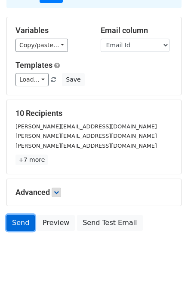
click at [21, 224] on link "Send" at bounding box center [20, 223] width 28 height 16
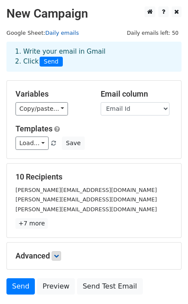
click at [56, 35] on link "Daily emails" at bounding box center [61, 33] width 33 height 6
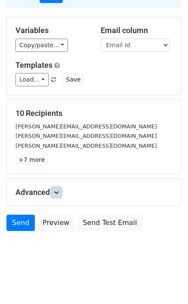
click at [58, 192] on icon at bounding box center [56, 192] width 5 height 5
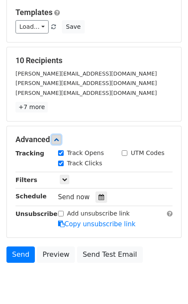
scroll to position [148, 0]
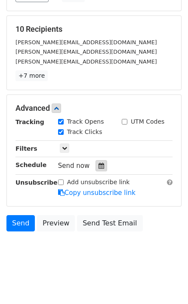
click at [102, 163] on div at bounding box center [101, 165] width 12 height 11
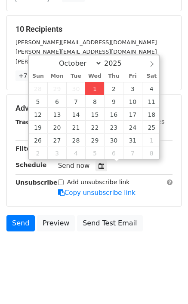
type input "2025-10-01 12:00"
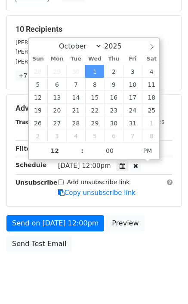
click at [82, 243] on div "Send on Oct 1 at 12:00pm Preview Send Test Email" at bounding box center [94, 235] width 188 height 41
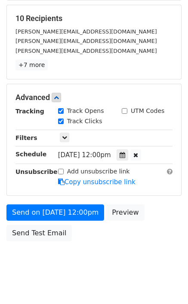
scroll to position [168, 0]
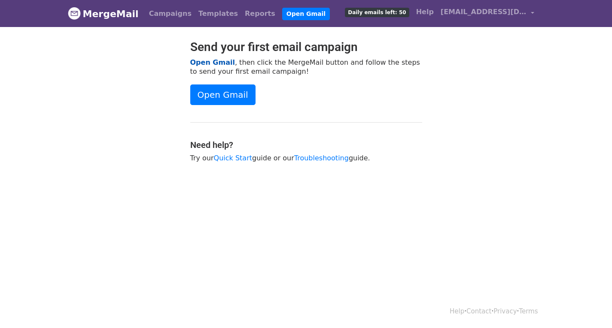
click at [215, 60] on link "Open Gmail" at bounding box center [212, 62] width 45 height 8
click at [470, 11] on span "[EMAIL_ADDRESS][DOMAIN_NAME]" at bounding box center [483, 12] width 86 height 10
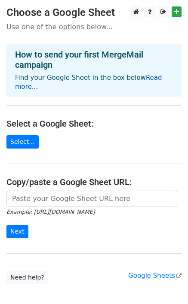
click at [145, 79] on link "Read more..." at bounding box center [88, 82] width 147 height 17
click at [21, 135] on link "Select..." at bounding box center [22, 141] width 32 height 13
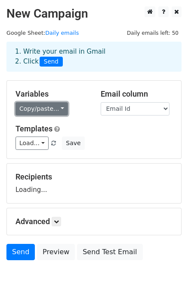
click at [37, 111] on link "Copy/paste..." at bounding box center [41, 108] width 52 height 13
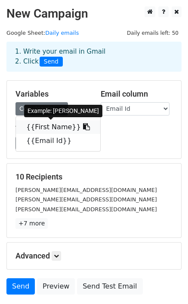
click at [42, 127] on link "{{First Name}}" at bounding box center [58, 127] width 84 height 14
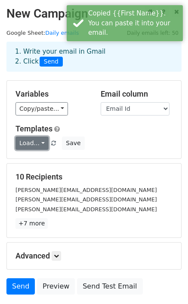
click at [39, 142] on link "Load..." at bounding box center [31, 142] width 33 height 13
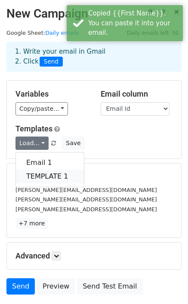
click at [43, 176] on link "TEMPLATE 1" at bounding box center [50, 177] width 68 height 14
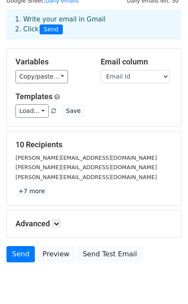
scroll to position [64, 0]
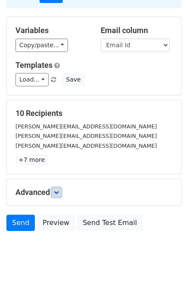
click at [56, 191] on icon at bounding box center [56, 192] width 5 height 5
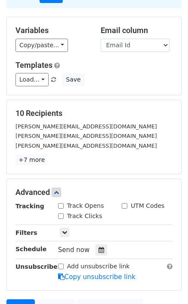
click at [61, 203] on input "Track Opens" at bounding box center [61, 206] width 6 height 6
checkbox input "true"
click at [61, 213] on input "Track Clicks" at bounding box center [61, 216] width 6 height 6
checkbox input "true"
click at [59, 192] on icon at bounding box center [56, 192] width 5 height 5
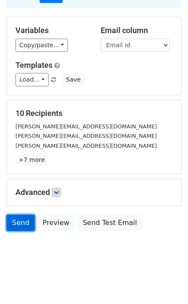
click at [24, 219] on link "Send" at bounding box center [20, 223] width 28 height 16
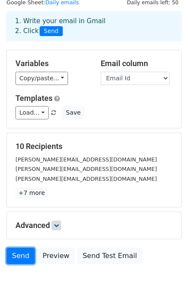
scroll to position [0, 0]
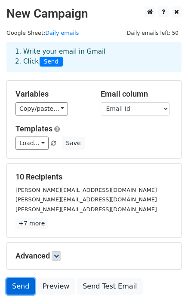
click at [26, 289] on link "Send" at bounding box center [20, 286] width 28 height 16
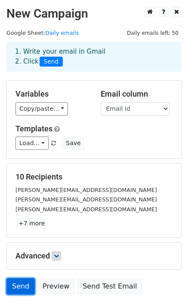
click at [26, 289] on link "Send" at bounding box center [20, 286] width 28 height 16
click at [120, 137] on div "Load... Email 1 TEMPLATE 1 Save" at bounding box center [94, 142] width 170 height 13
